Goal: Transaction & Acquisition: Purchase product/service

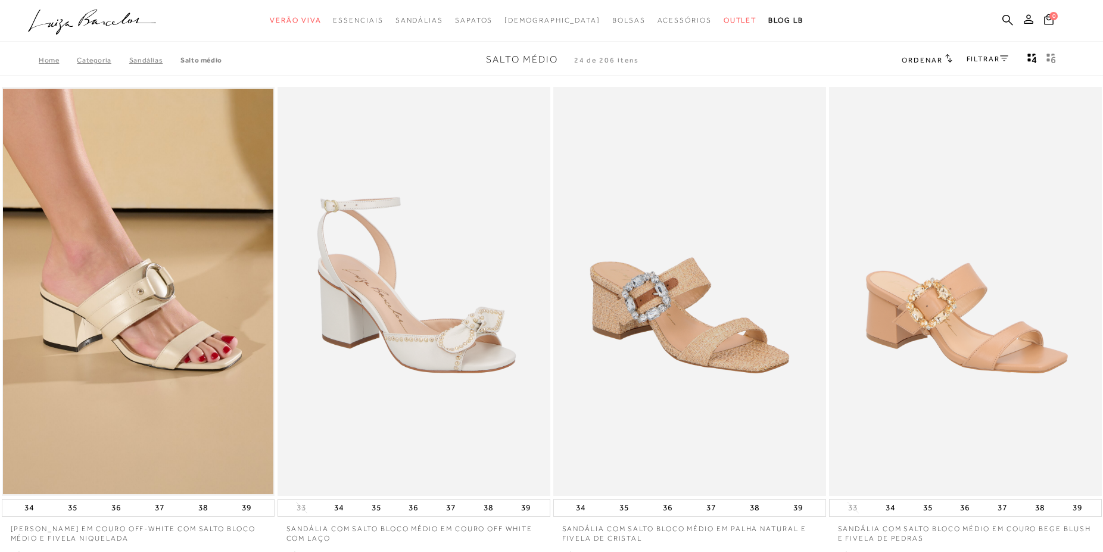
click at [985, 61] on link "FILTRAR" at bounding box center [988, 59] width 42 height 8
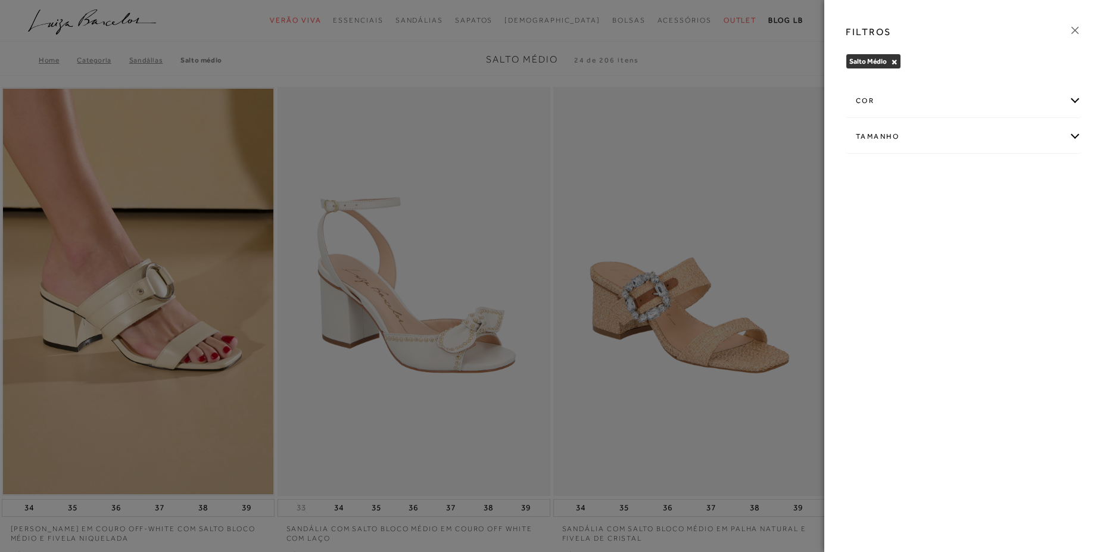
click at [874, 102] on div "cor" at bounding box center [963, 101] width 235 height 32
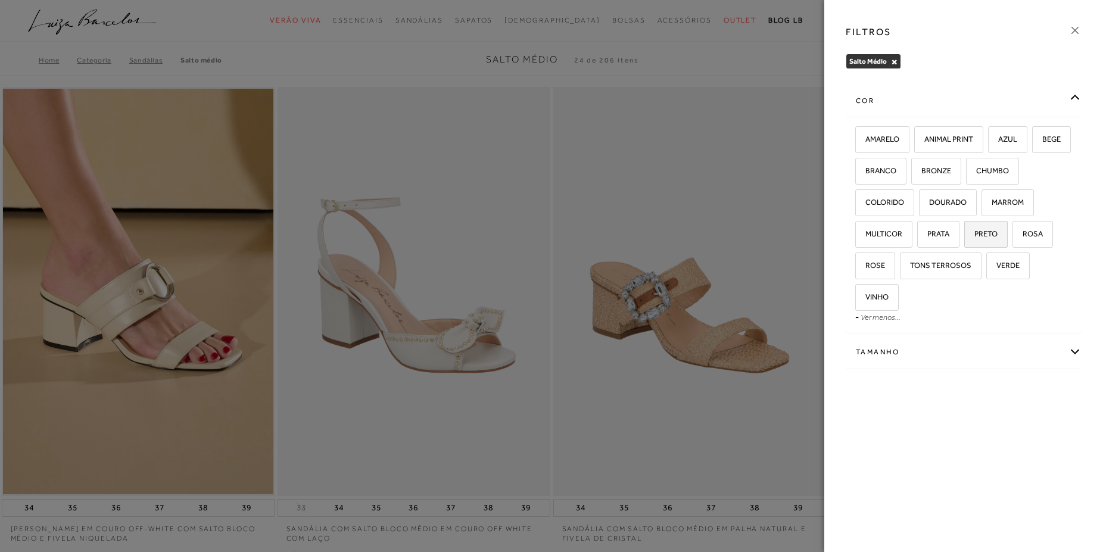
click at [984, 228] on label "PRETO" at bounding box center [986, 235] width 42 height 26
click at [974, 230] on input "PRETO" at bounding box center [968, 236] width 12 height 12
checkbox input "true"
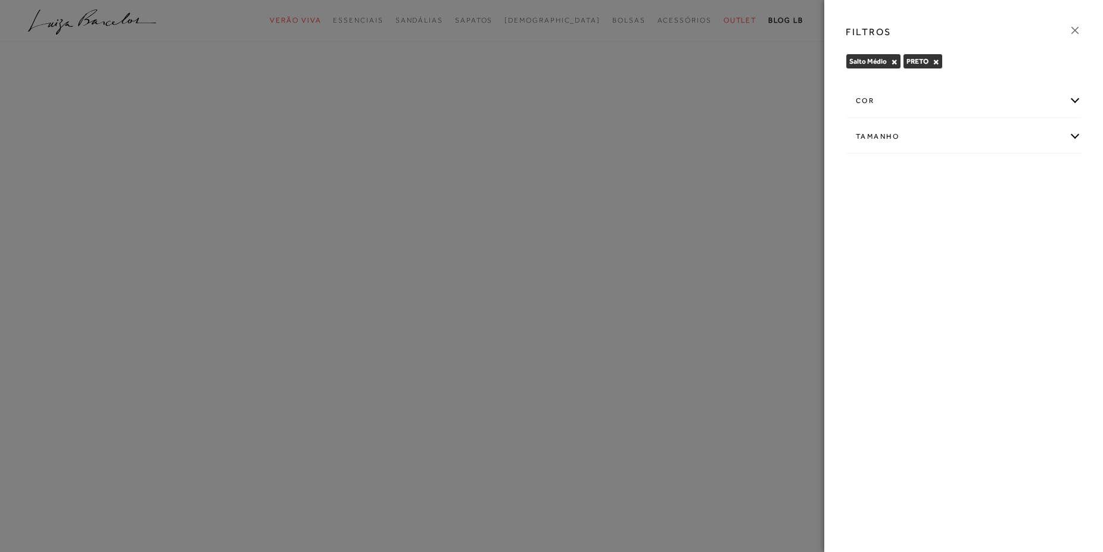
click at [1073, 136] on div "Tamanho" at bounding box center [963, 137] width 235 height 32
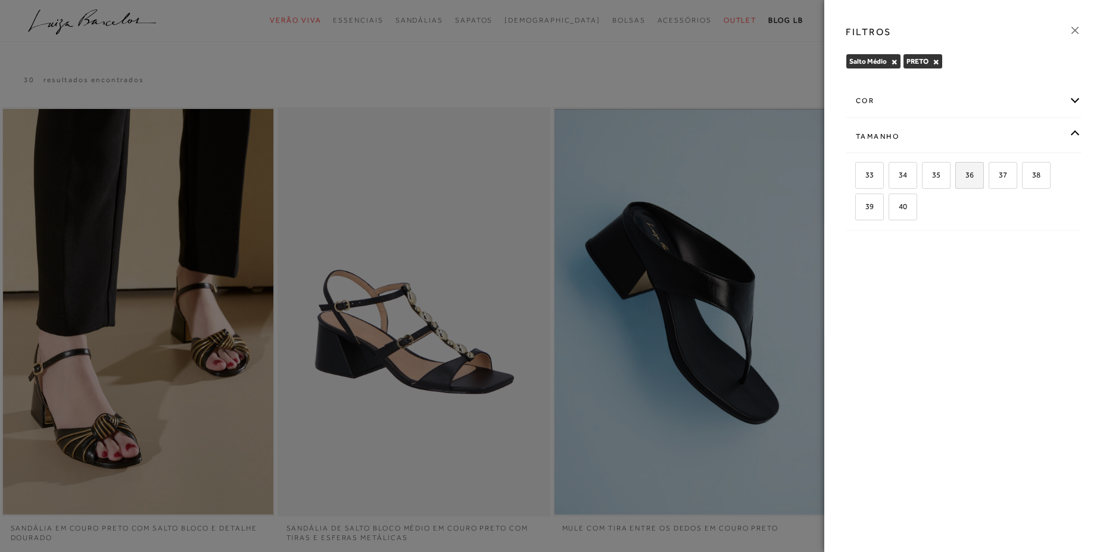
click at [976, 175] on label "36" at bounding box center [969, 176] width 27 height 26
click at [965, 175] on input "36" at bounding box center [959, 177] width 12 height 12
checkbox input "true"
click at [1078, 30] on icon at bounding box center [1074, 30] width 13 height 13
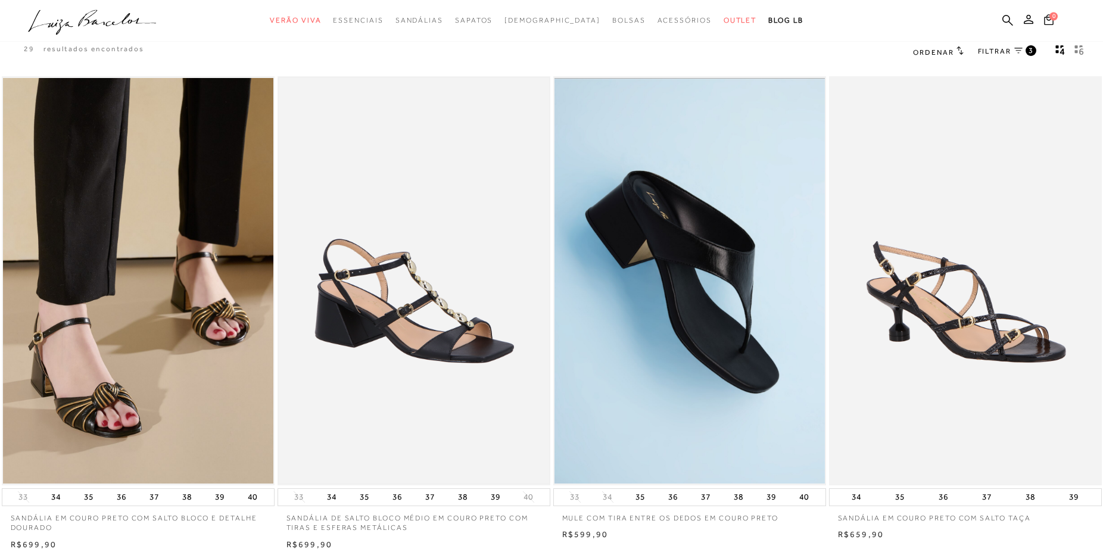
scroll to position [61, 0]
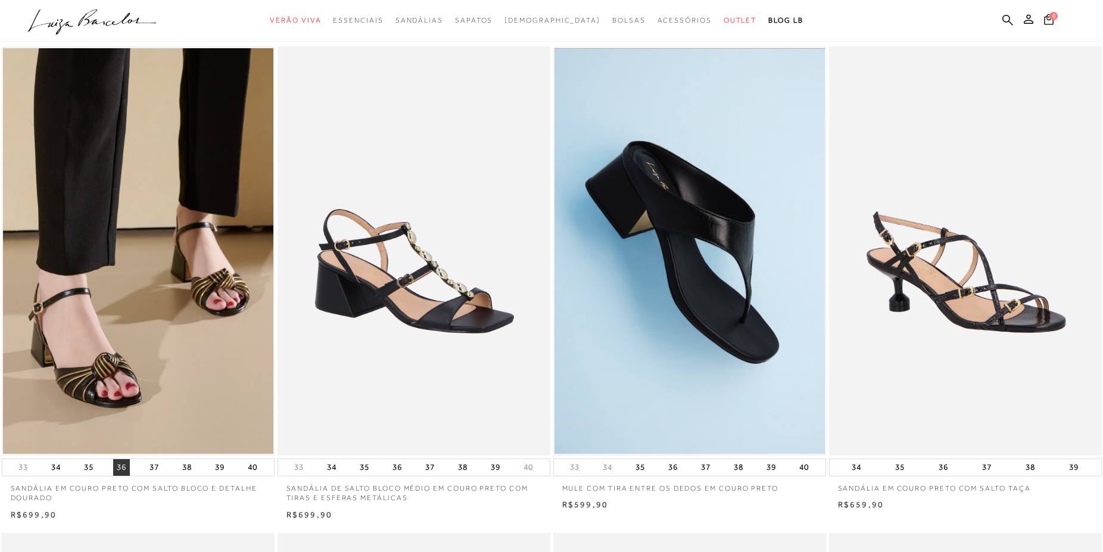
click at [121, 469] on button "36" at bounding box center [121, 467] width 17 height 17
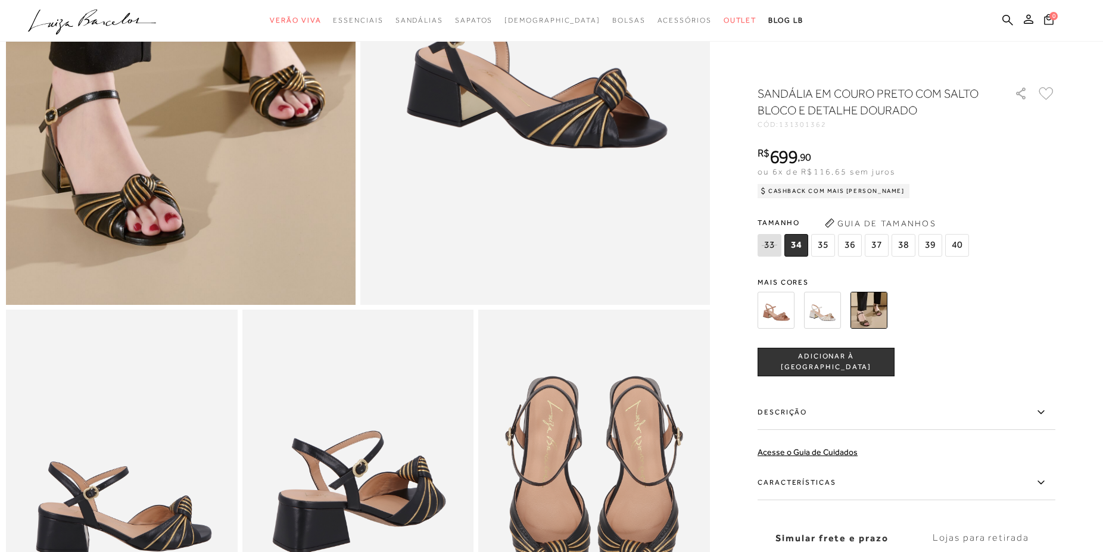
scroll to position [547, 0]
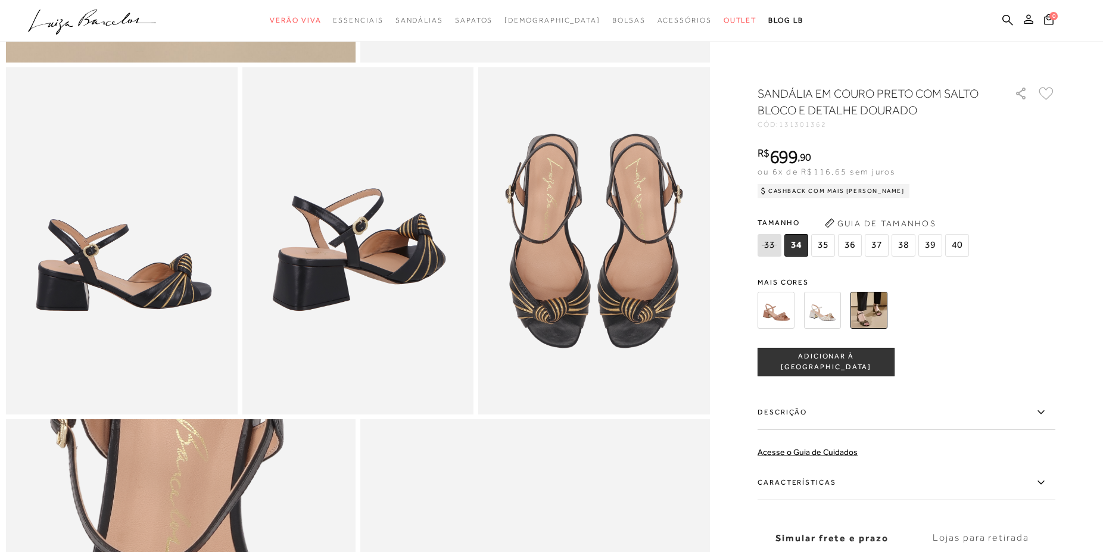
click at [856, 246] on span "36" at bounding box center [850, 245] width 24 height 23
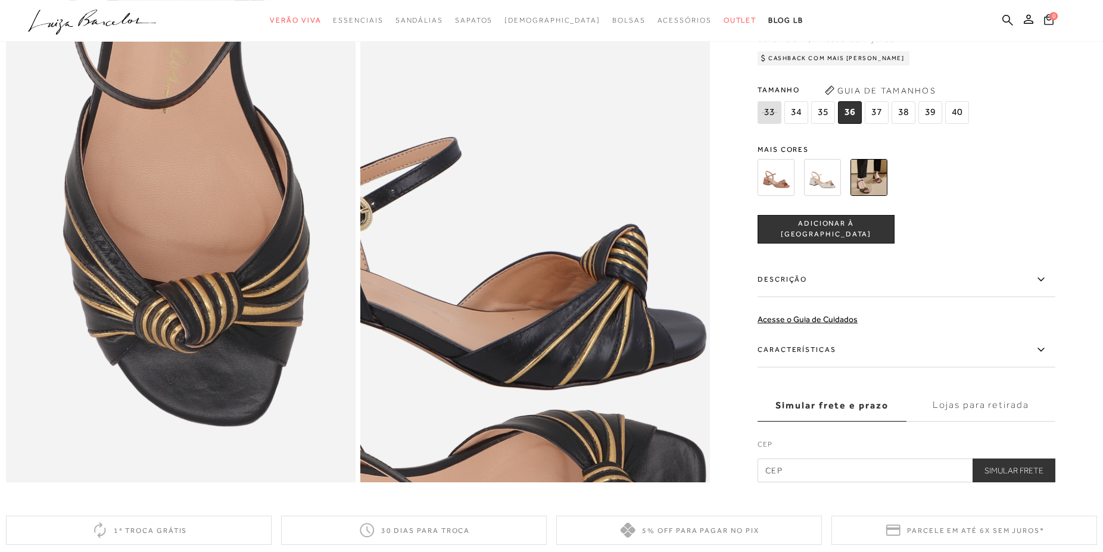
scroll to position [1033, 0]
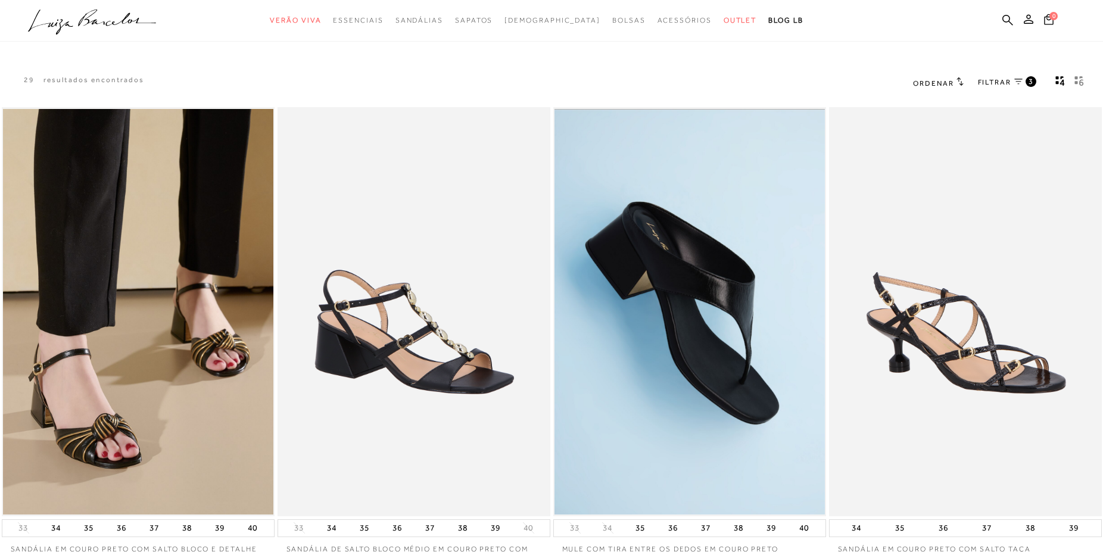
click at [1002, 80] on span "FILTRAR" at bounding box center [994, 82] width 33 height 10
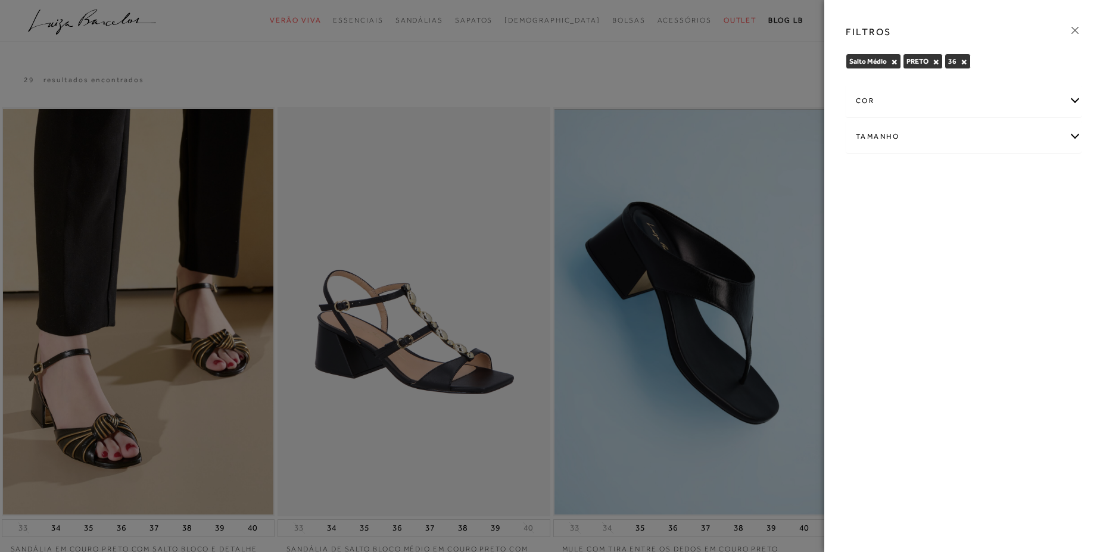
click at [974, 100] on div "cor" at bounding box center [963, 101] width 235 height 32
click at [876, 223] on link "Ver mais..." at bounding box center [878, 222] width 32 height 9
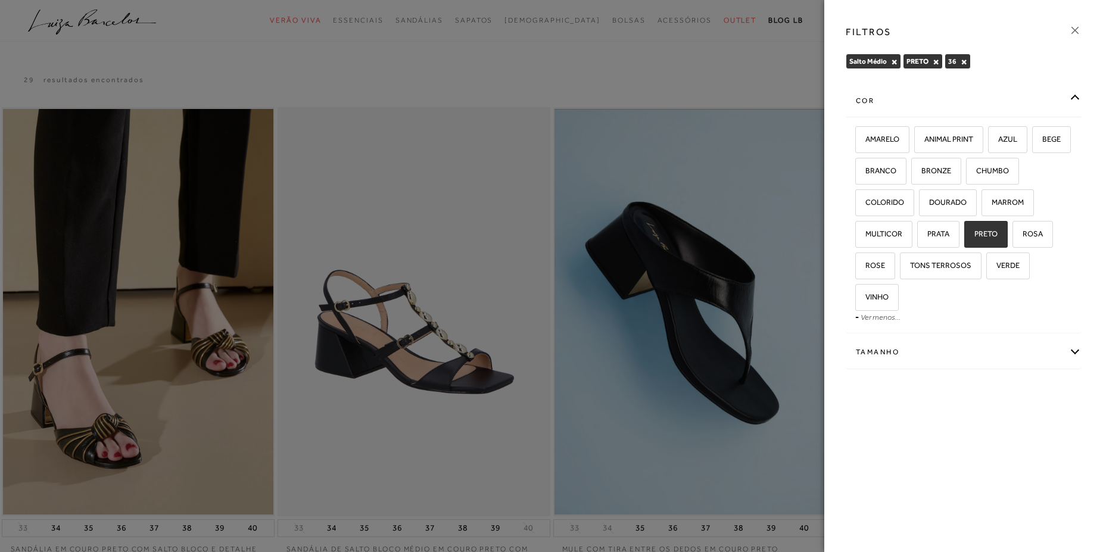
click at [896, 347] on div "Tamanho" at bounding box center [963, 352] width 235 height 32
click at [976, 488] on div "FILTROS Salto Médio × PRETO × 36 × Limpar todos os refinamentos" at bounding box center [963, 276] width 279 height 552
click at [1071, 27] on icon at bounding box center [1074, 30] width 13 height 13
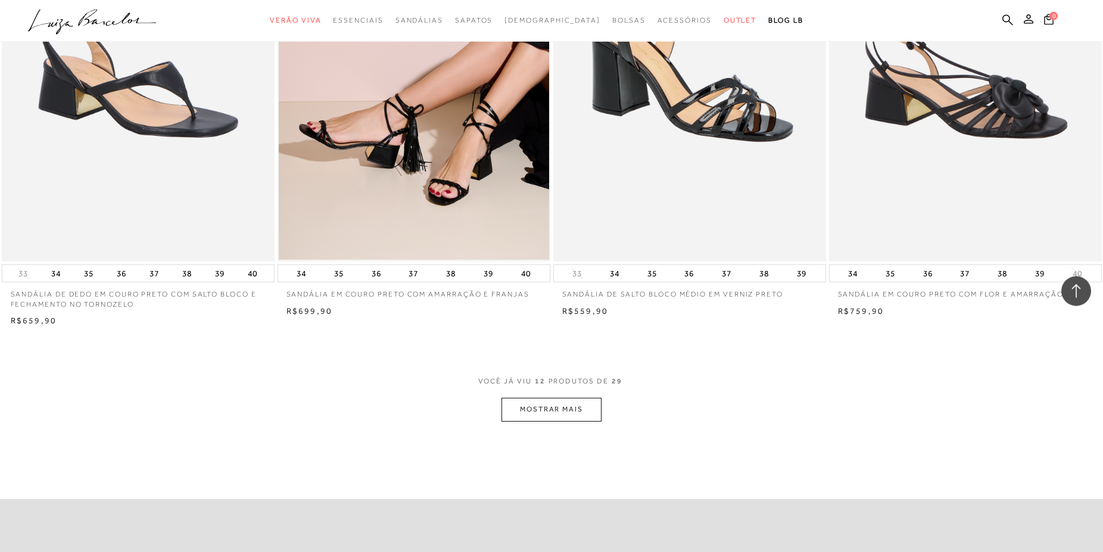
scroll to position [1276, 0]
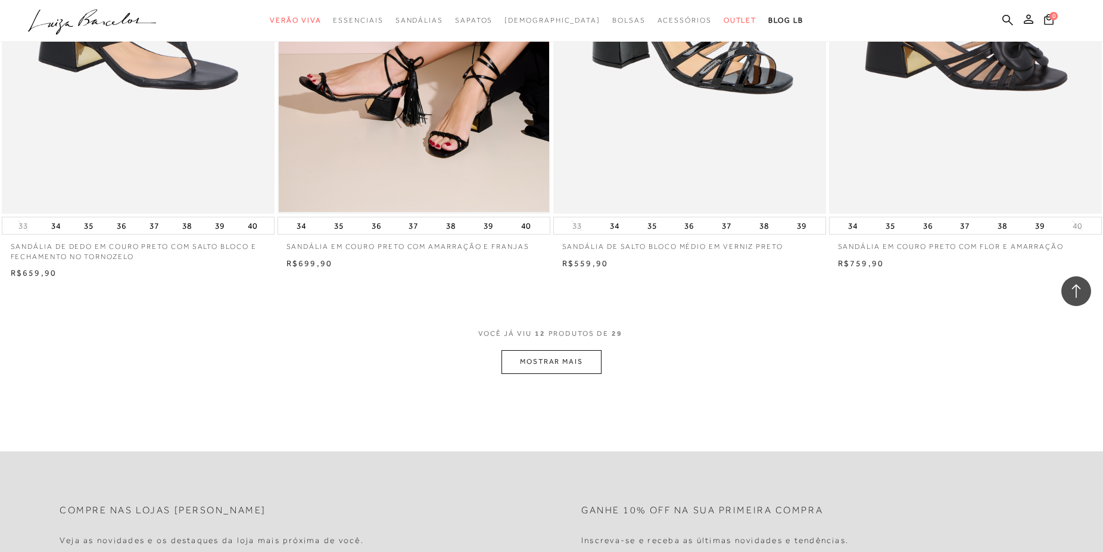
click at [550, 364] on button "MOSTRAR MAIS" at bounding box center [551, 361] width 100 height 23
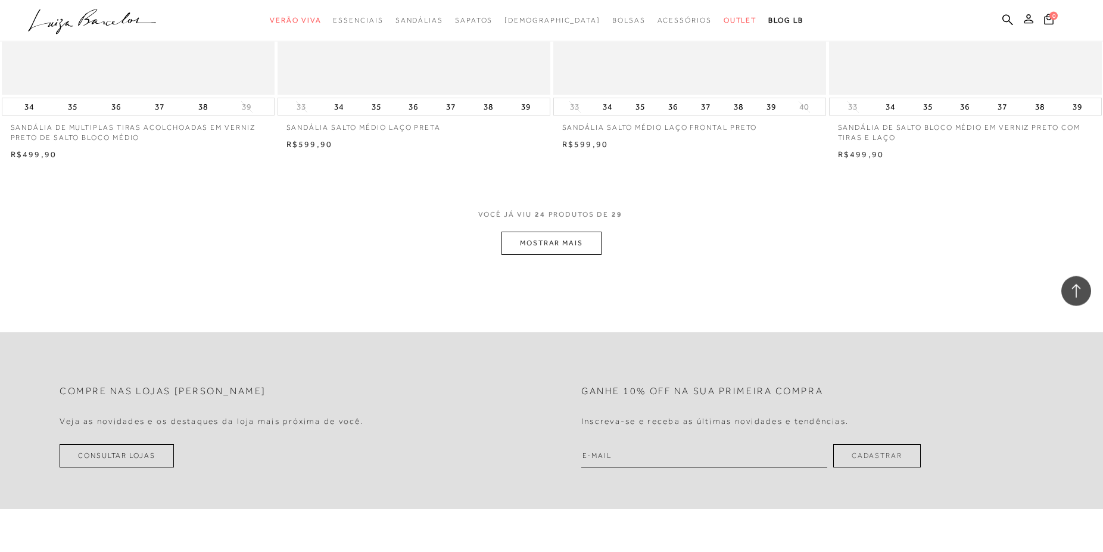
scroll to position [2855, 0]
click at [575, 239] on button "MOSTRAR MAIS" at bounding box center [551, 242] width 100 height 23
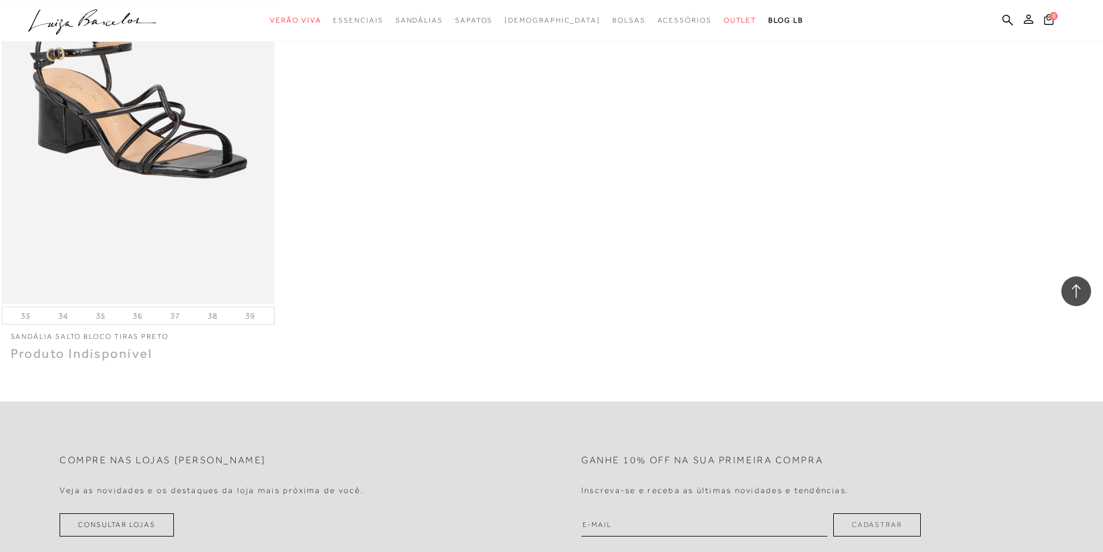
scroll to position [3706, 0]
